Goal: Check status

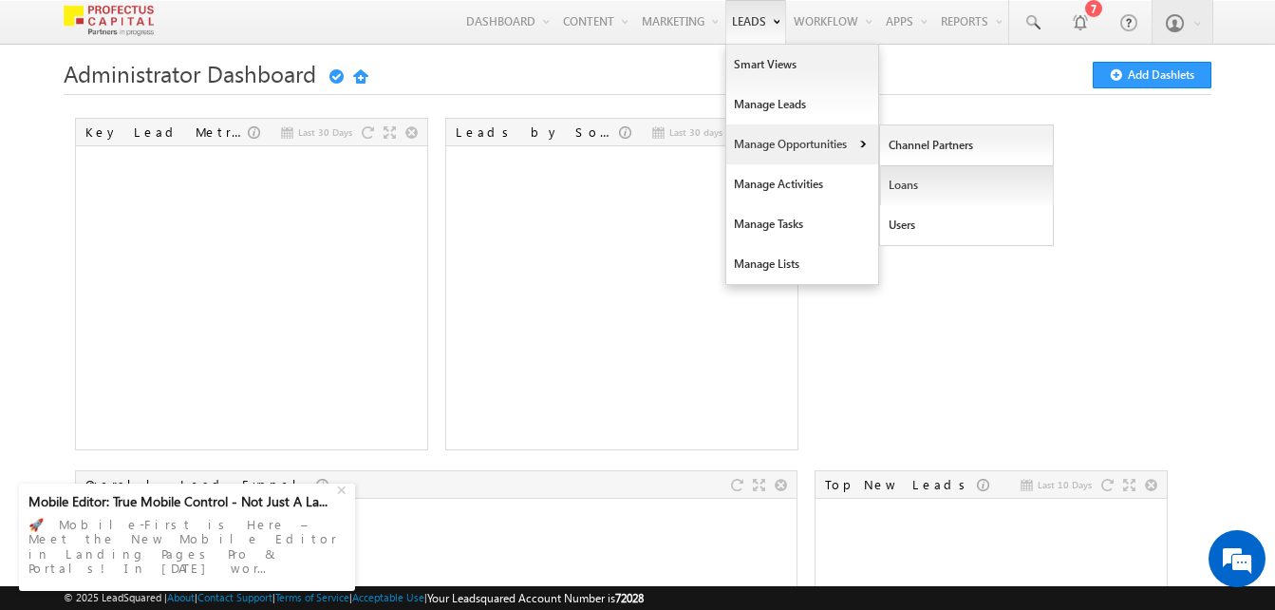
click at [905, 183] on link "Loans" at bounding box center [967, 185] width 174 height 40
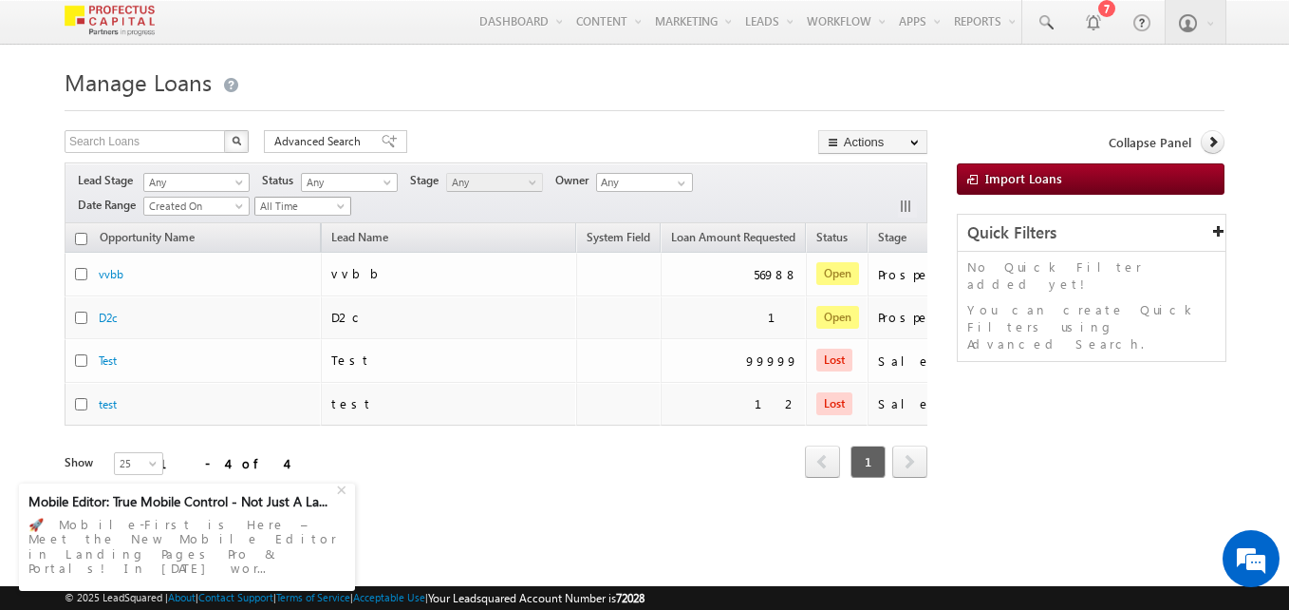
click at [318, 211] on span "All Time" at bounding box center [300, 206] width 90 height 17
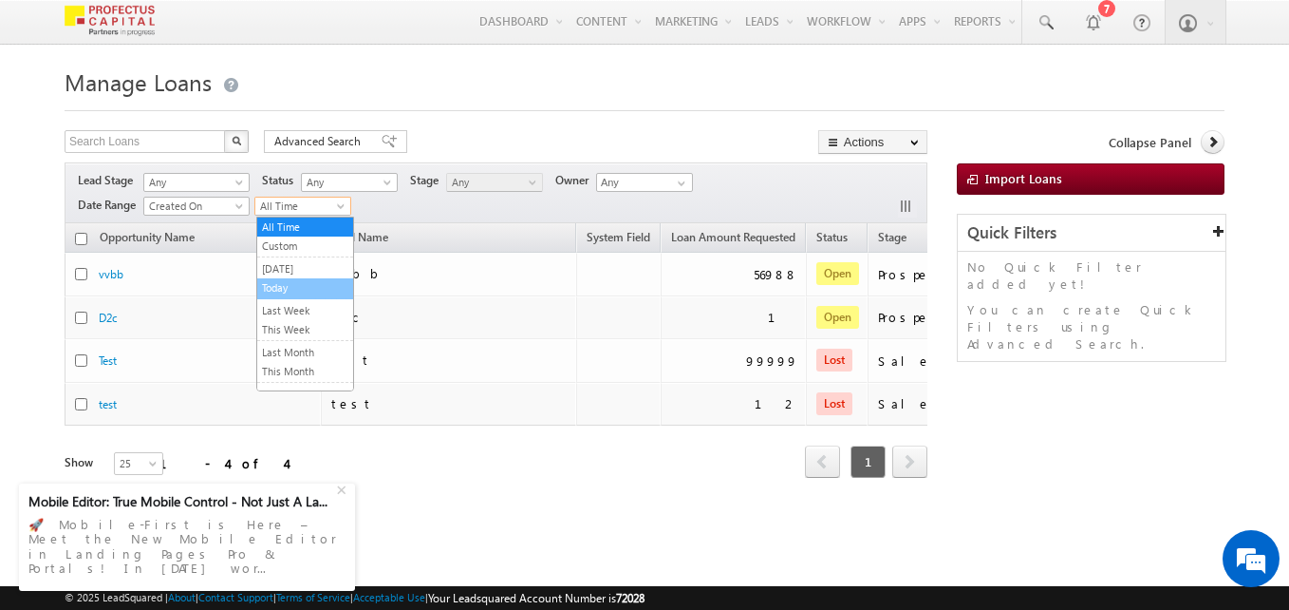
click at [279, 288] on link "Today" at bounding box center [305, 287] width 96 height 17
